Goal: Find specific page/section: Find specific page/section

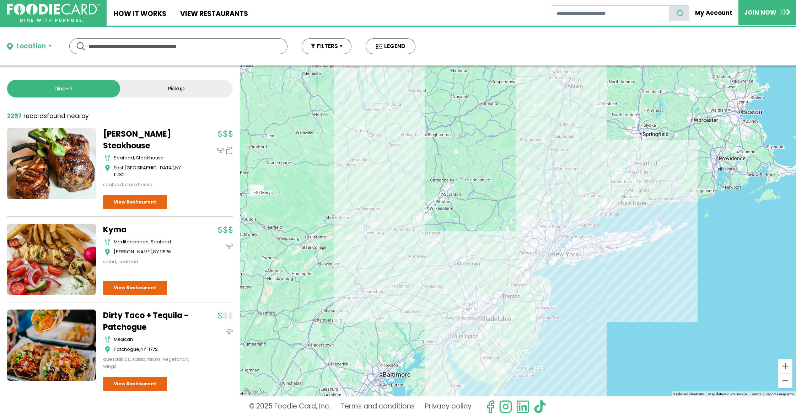
click at [140, 91] on link "Pickup" at bounding box center [176, 89] width 113 height 18
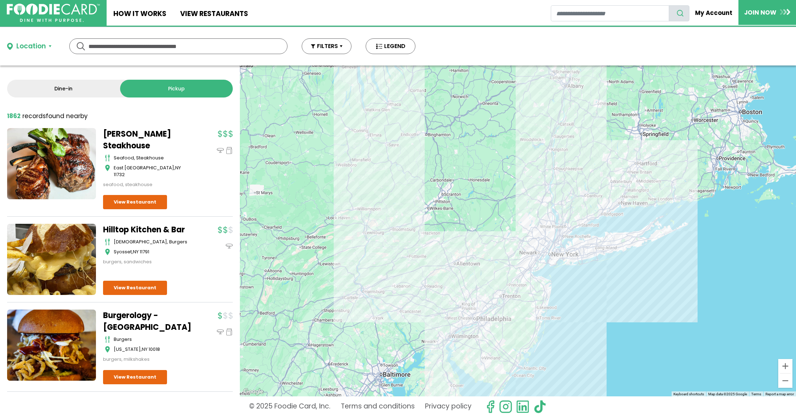
click at [64, 92] on link "Dine-in" at bounding box center [63, 89] width 113 height 18
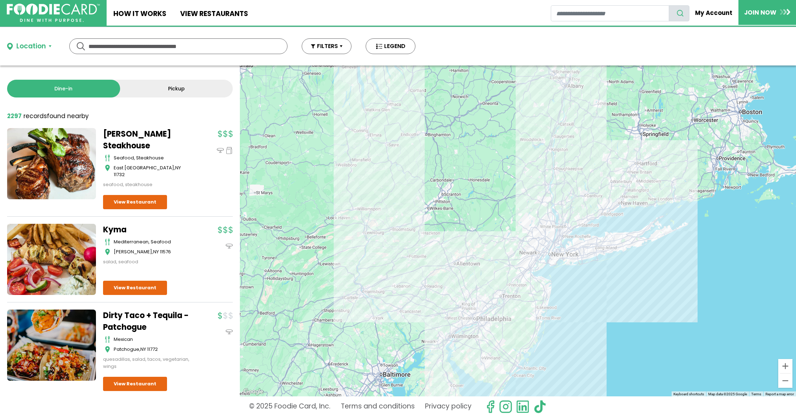
click at [26, 50] on div "Location" at bounding box center [31, 46] width 30 height 10
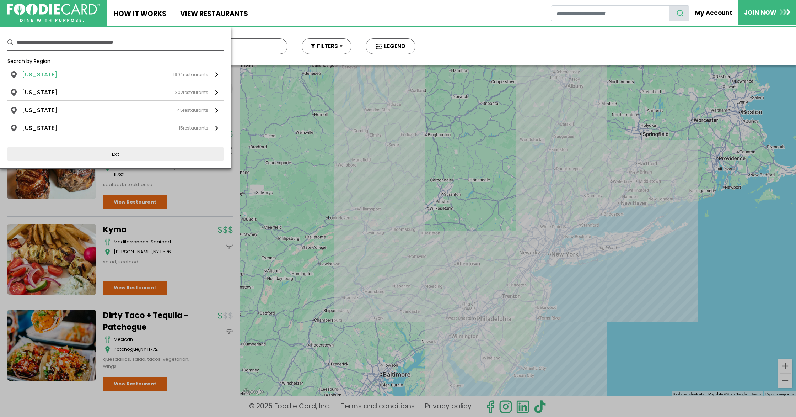
click at [29, 75] on li "[US_STATE]" at bounding box center [39, 74] width 35 height 9
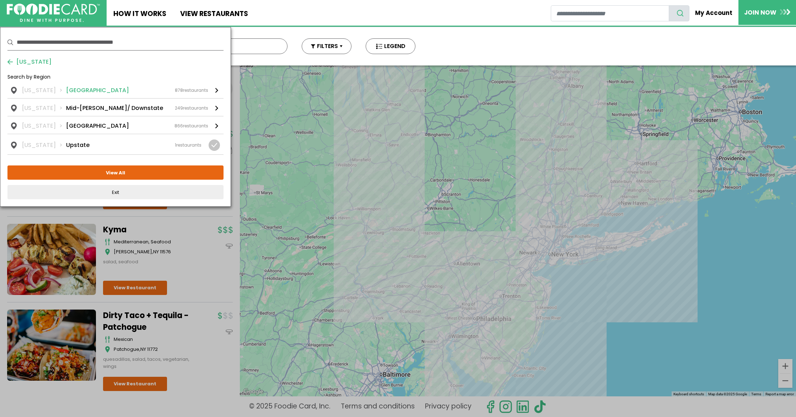
click at [73, 97] on link "[US_STATE] [GEOGRAPHIC_DATA] 878 restaurants" at bounding box center [115, 92] width 216 height 12
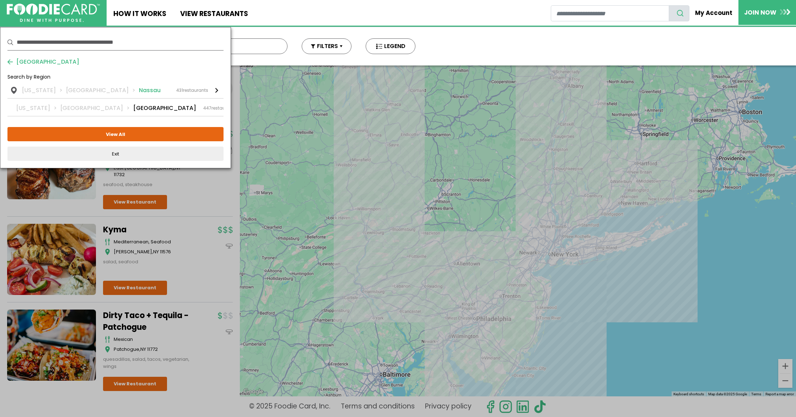
click at [114, 96] on link "[US_STATE] [GEOGRAPHIC_DATA] [GEOGRAPHIC_DATA] 431 restaurants" at bounding box center [115, 92] width 216 height 12
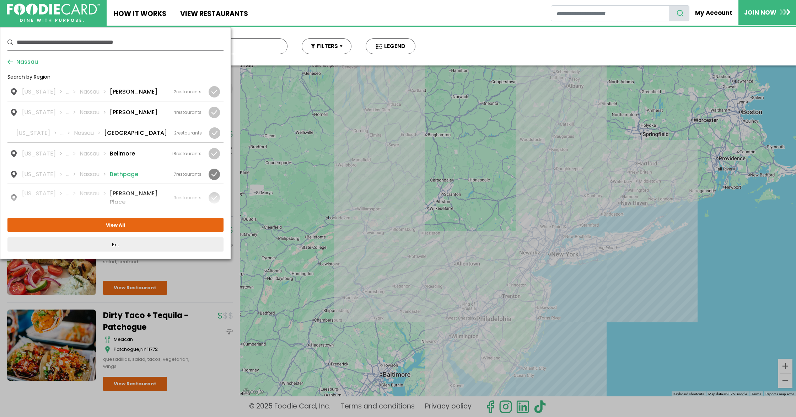
click at [208, 171] on div at bounding box center [213, 174] width 22 height 11
click at [138, 226] on button "View Selected ( 1 )" at bounding box center [115, 225] width 216 height 14
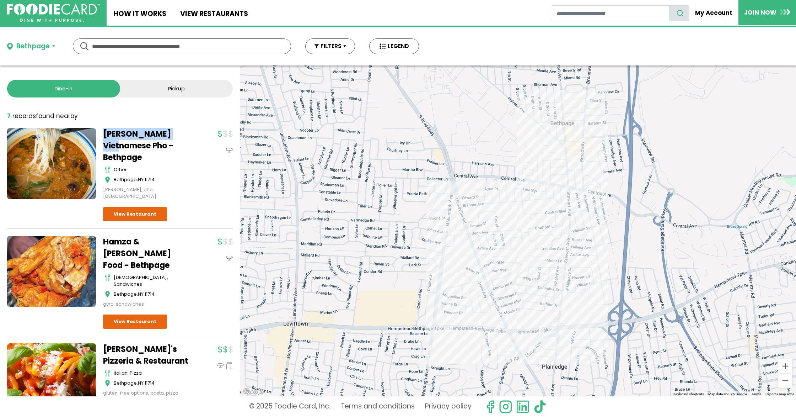
drag, startPoint x: 101, startPoint y: 130, endPoint x: 187, endPoint y: 131, distance: 86.4
click at [187, 131] on div "[PERSON_NAME] Vietnamese Pho - Bethpage other Bethpage , NY 11714 [PERSON_NAME]…" at bounding box center [120, 178] width 226 height 101
click at [145, 89] on link "Pickup" at bounding box center [176, 89] width 113 height 18
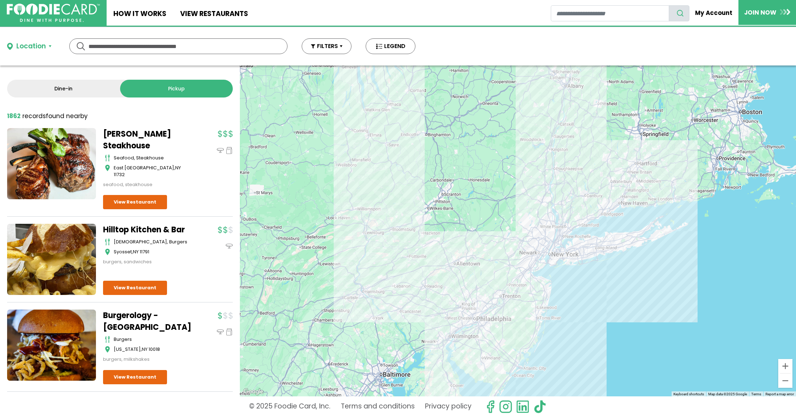
click at [21, 44] on div "Location" at bounding box center [31, 46] width 30 height 10
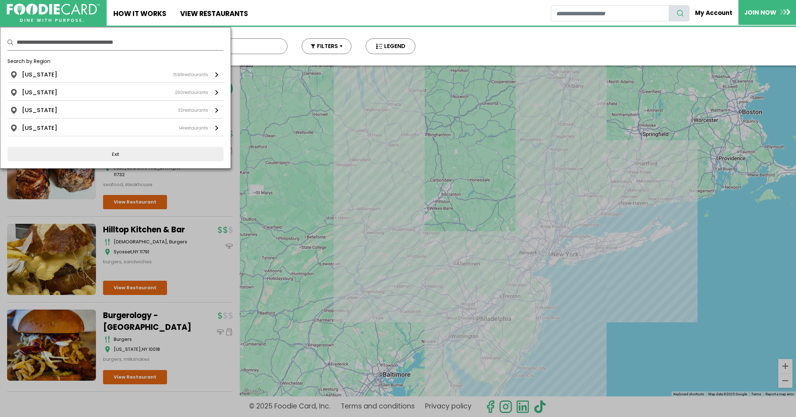
click at [60, 69] on div "Search by Region" at bounding box center [115, 64] width 216 height 13
click at [53, 77] on div "[US_STATE] 1599 restaurants" at bounding box center [115, 74] width 186 height 9
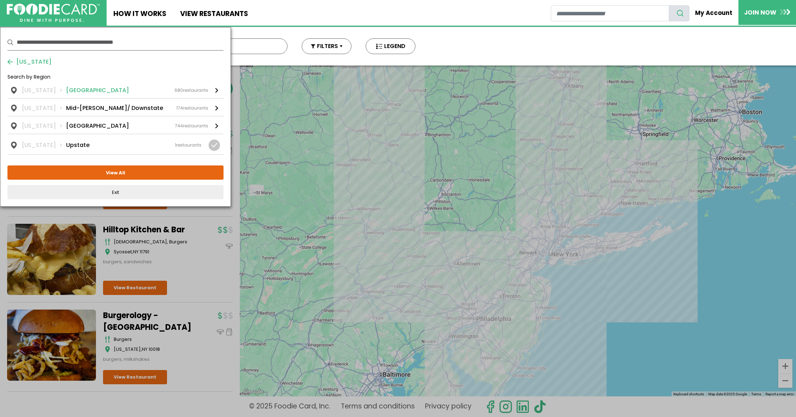
click at [66, 94] on li "[GEOGRAPHIC_DATA]" at bounding box center [97, 90] width 63 height 9
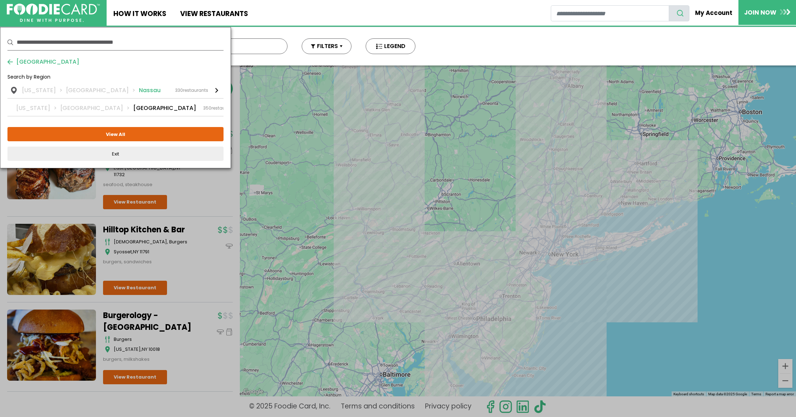
click at [139, 92] on li "Nassau" at bounding box center [150, 90] width 22 height 9
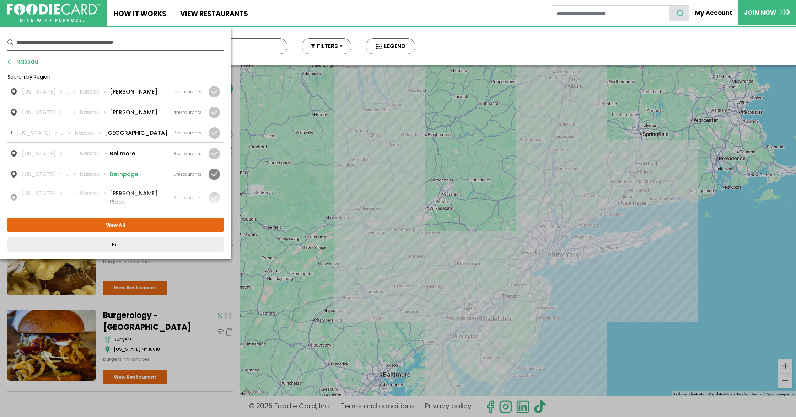
click at [214, 174] on div at bounding box center [214, 174] width 11 height 11
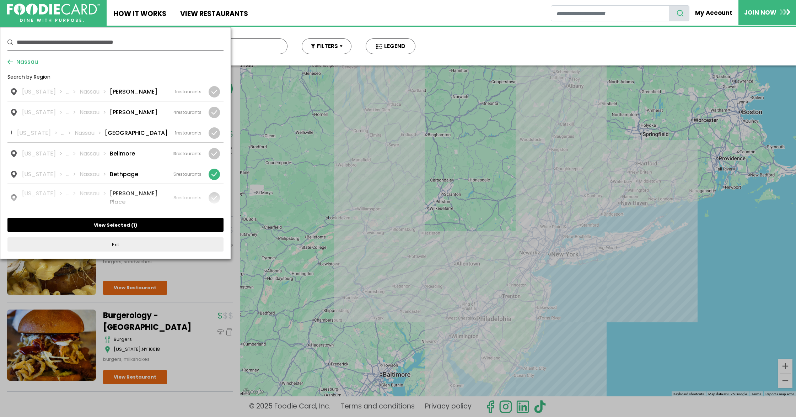
click at [154, 224] on button "View Selected ( 1 )" at bounding box center [115, 225] width 216 height 14
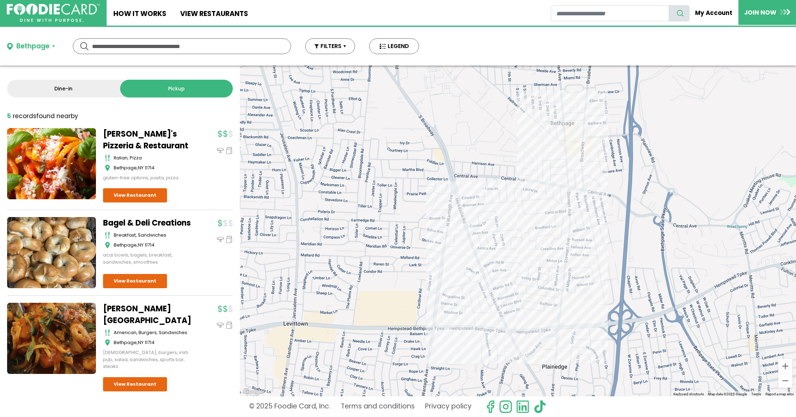
click at [40, 86] on link "Dine-in" at bounding box center [63, 89] width 113 height 18
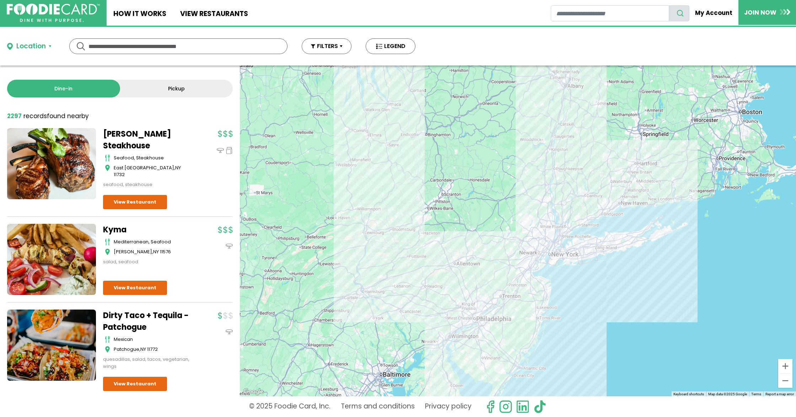
click at [41, 46] on div "Location" at bounding box center [31, 46] width 30 height 10
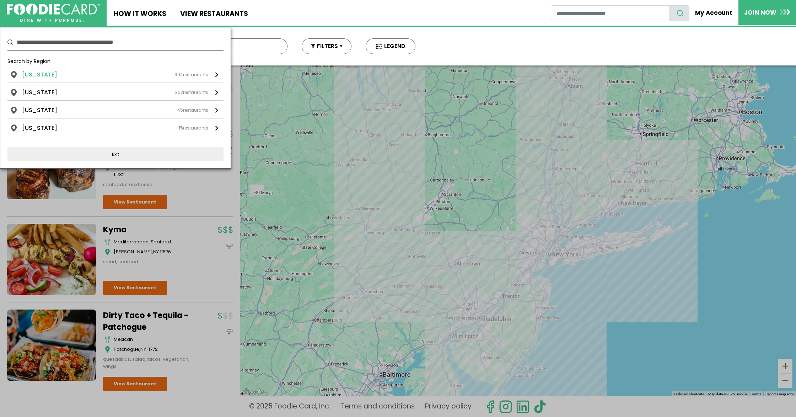
click at [45, 71] on li "[US_STATE]" at bounding box center [39, 74] width 35 height 9
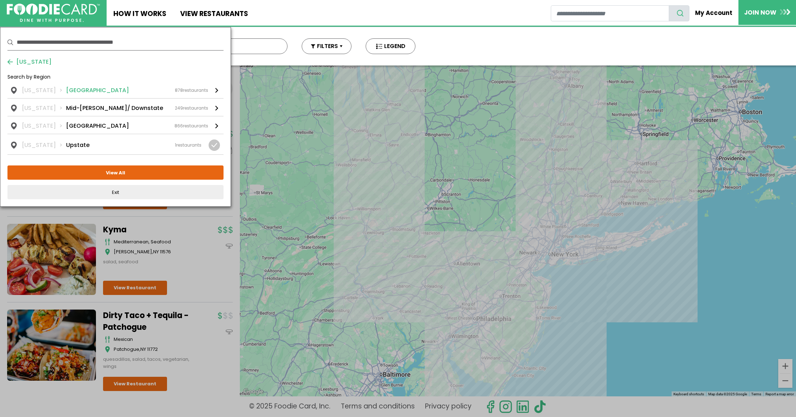
click at [73, 86] on li "[GEOGRAPHIC_DATA]" at bounding box center [97, 90] width 63 height 9
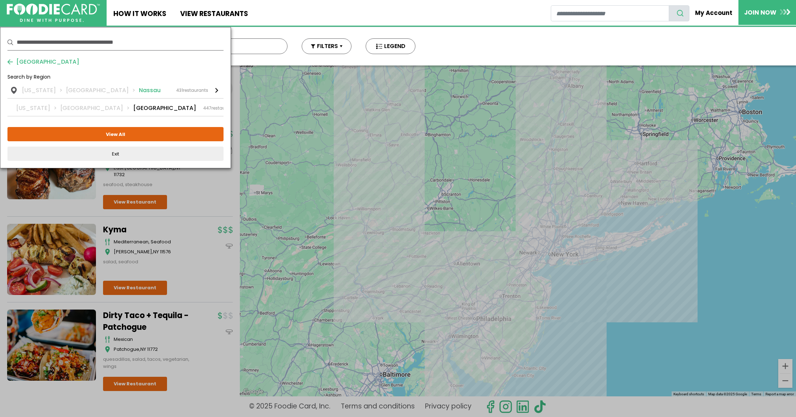
click at [139, 91] on li "Nassau" at bounding box center [150, 90] width 22 height 9
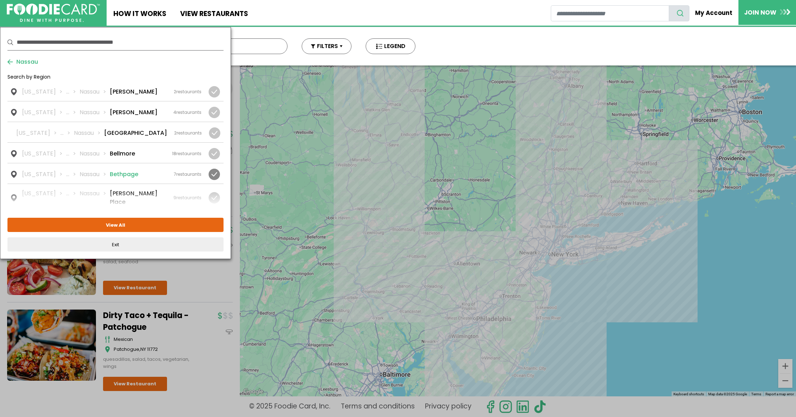
click at [218, 171] on div at bounding box center [214, 174] width 11 height 11
click at [161, 225] on button "View Selected ( 1 )" at bounding box center [115, 225] width 216 height 14
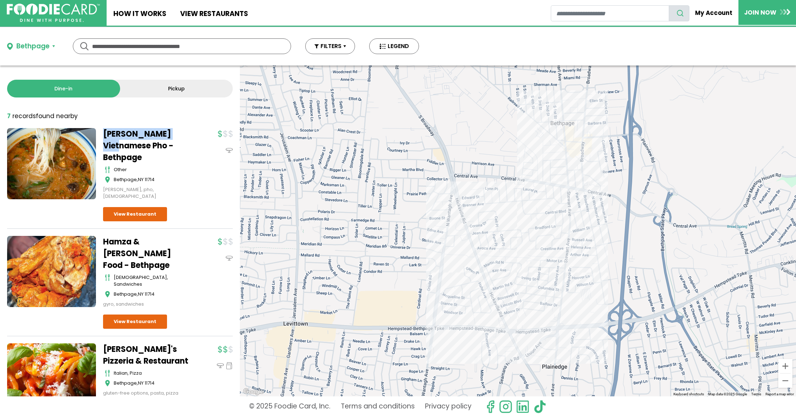
drag, startPoint x: 101, startPoint y: 130, endPoint x: 178, endPoint y: 142, distance: 78.4
click at [188, 135] on div "[PERSON_NAME] Vietnamese Pho - Bethpage other Bethpage , NY 11714 [PERSON_NAME]…" at bounding box center [120, 178] width 226 height 101
copy link "[PERSON_NAME] Vietnamese Pho"
drag, startPoint x: 105, startPoint y: 221, endPoint x: 152, endPoint y: 236, distance: 48.8
click at [152, 236] on div "Hamza & [PERSON_NAME] Food - Bethpage halal, sandwiches Bethpage , NY 11714 gyr…" at bounding box center [120, 286] width 226 height 101
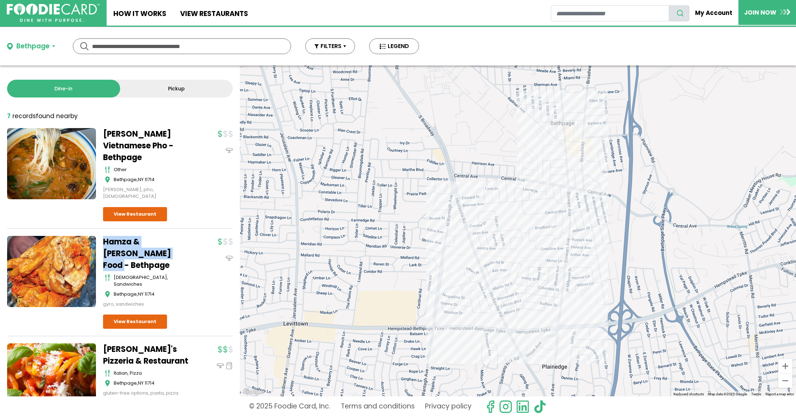
copy link "Hamza & Madina Halal Food -"
